Goal: Go to known website: Access a specific website the user already knows

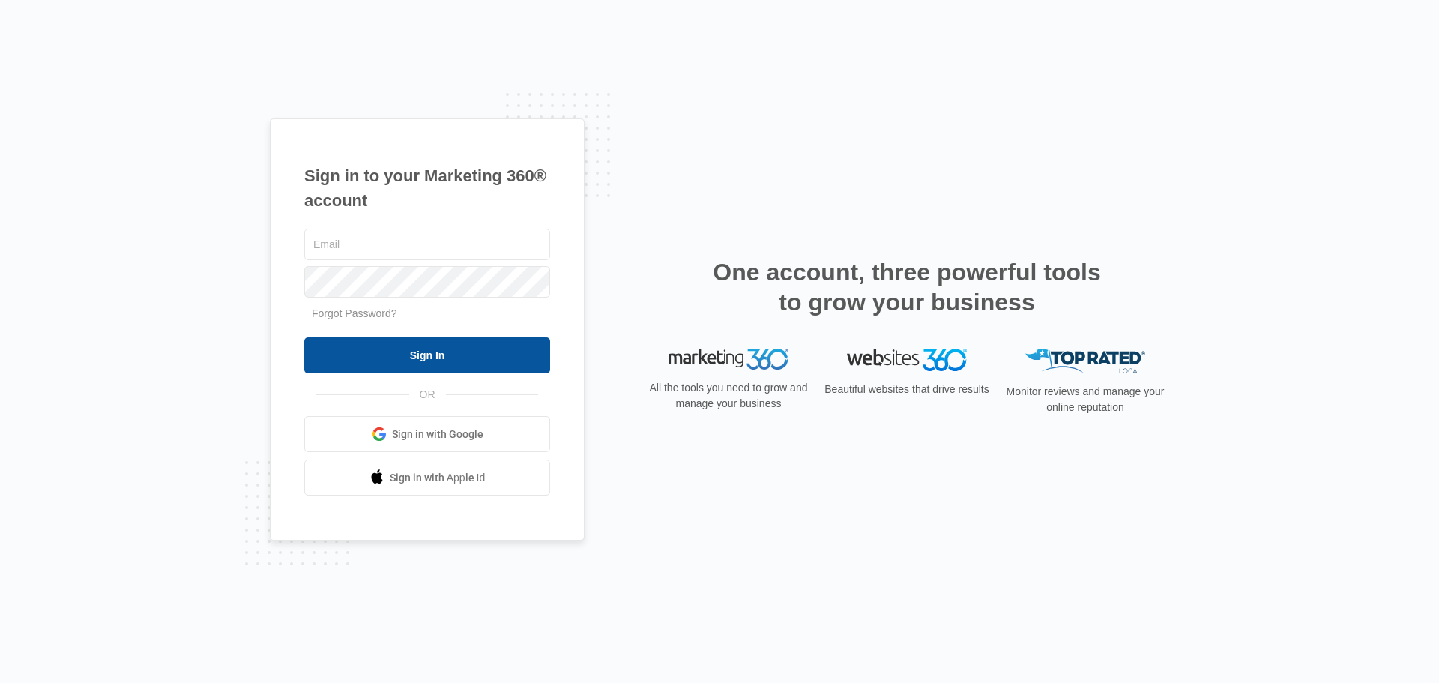
type input "[EMAIL_ADDRESS][DOMAIN_NAME]"
click at [406, 356] on input "Sign In" at bounding box center [427, 355] width 246 height 36
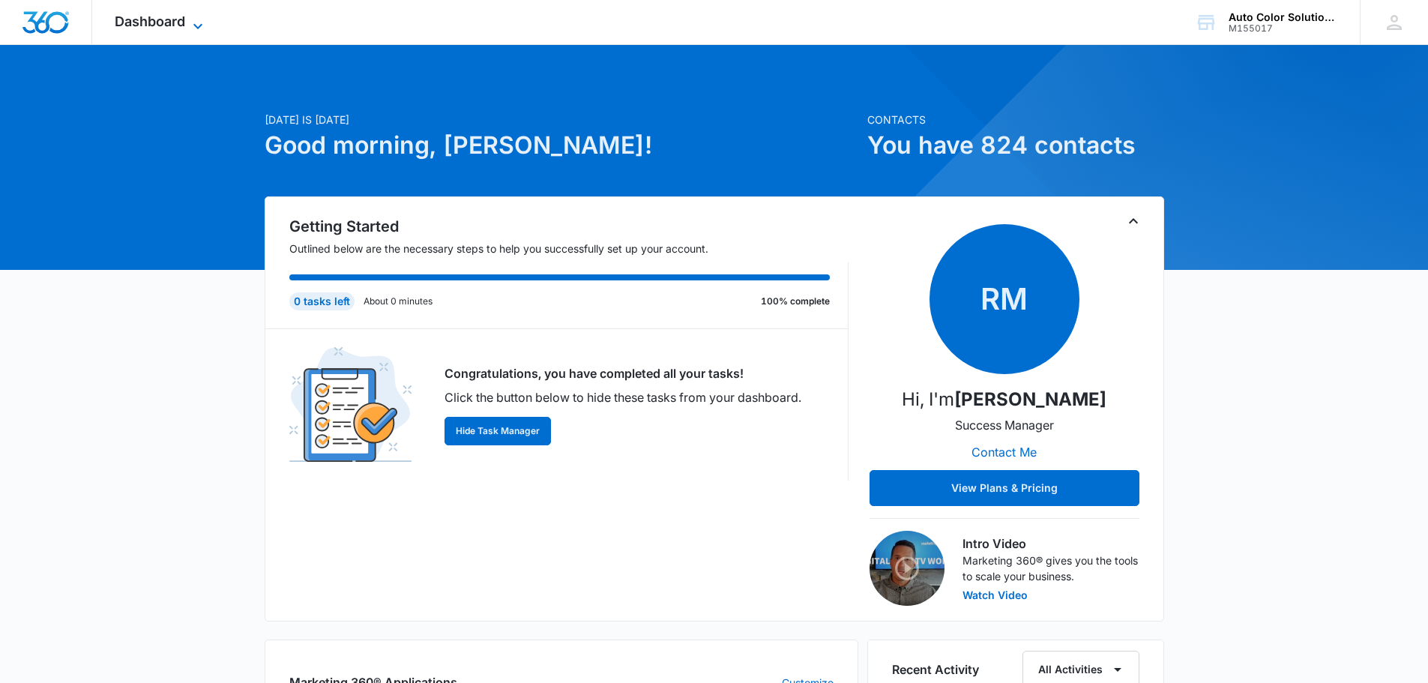
click at [166, 18] on span "Dashboard" at bounding box center [150, 21] width 70 height 16
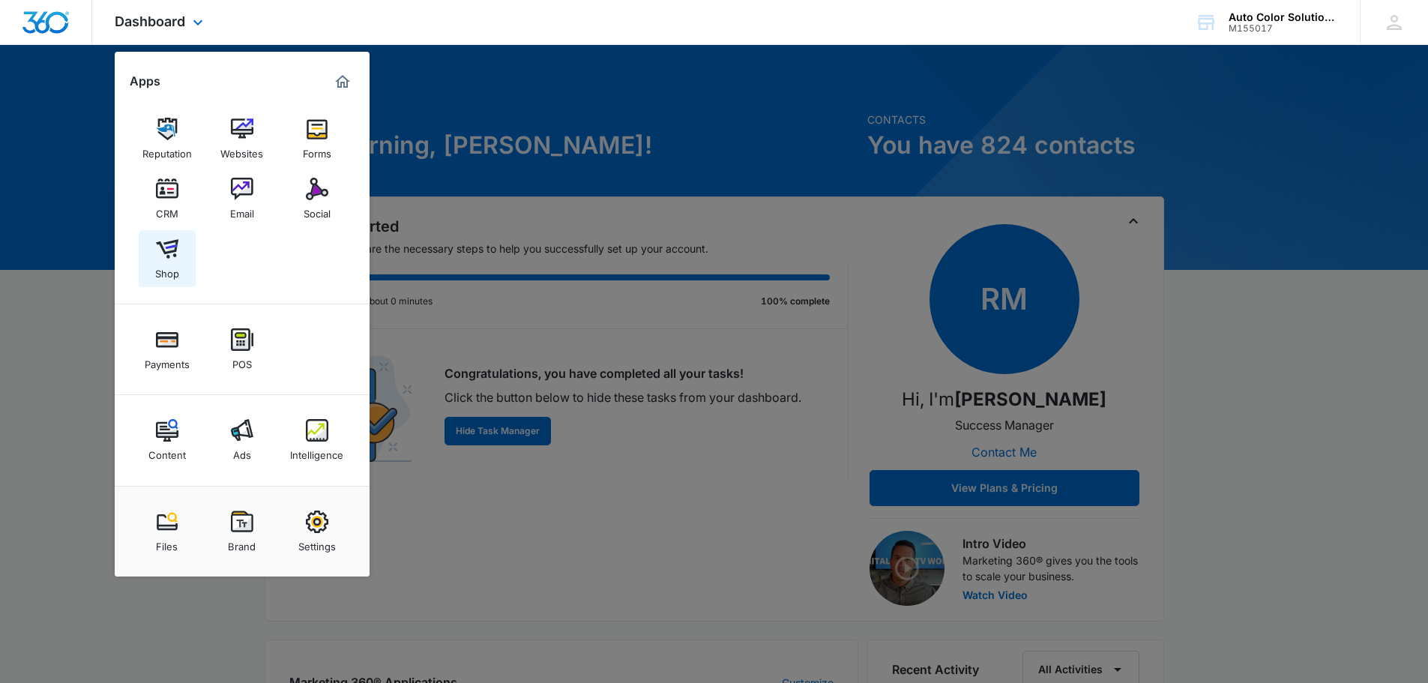
click at [168, 256] on img at bounding box center [167, 249] width 22 height 22
